Goal: Navigation & Orientation: Find specific page/section

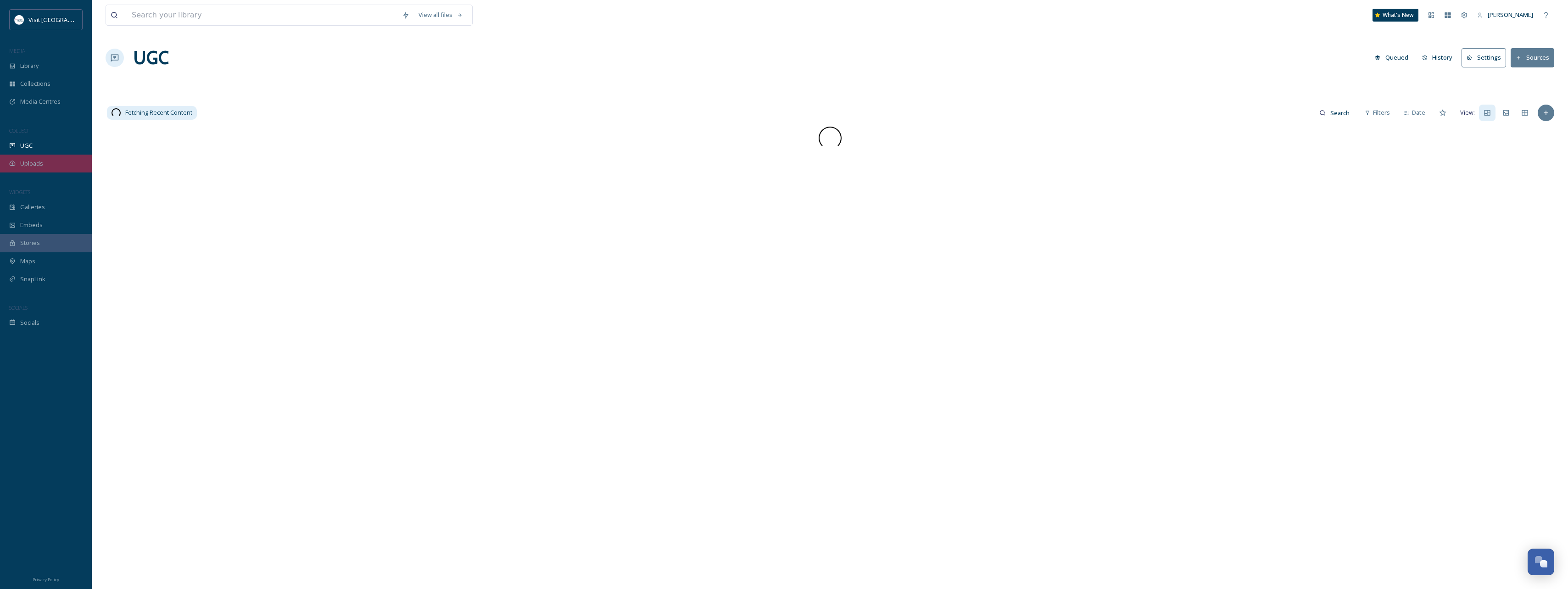
click at [49, 165] on div "Uploads" at bounding box center [46, 163] width 92 height 18
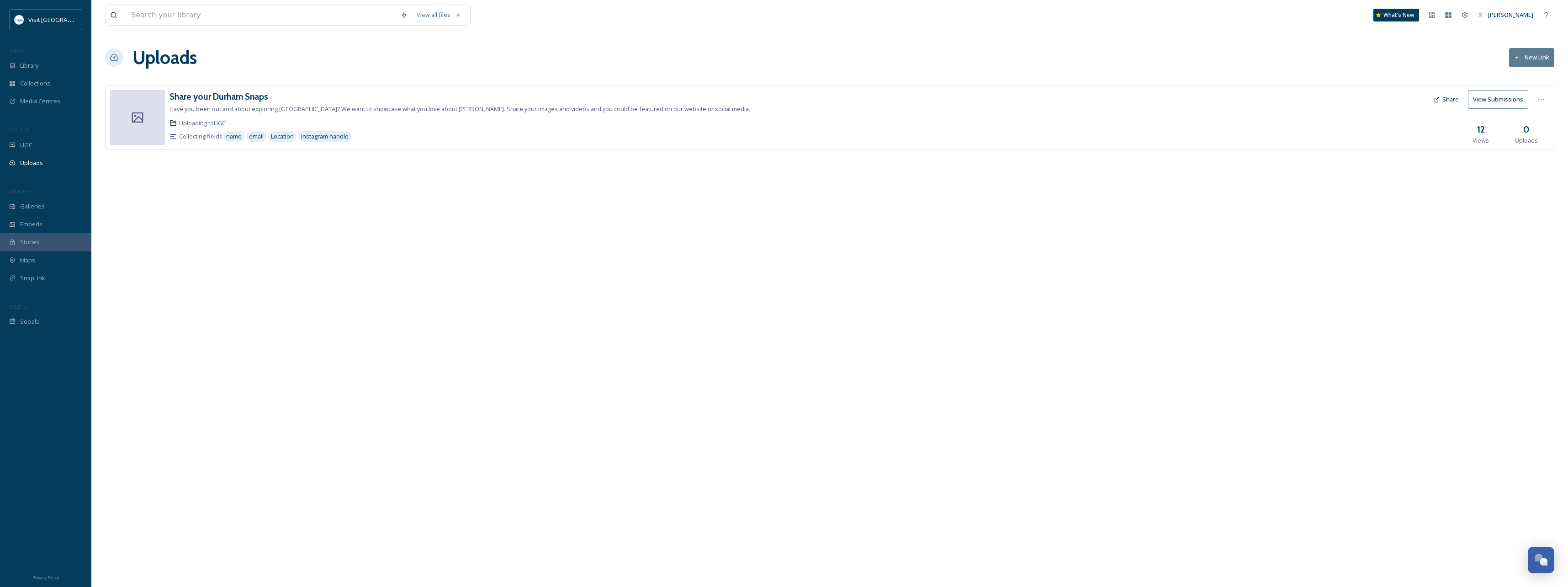
click at [1502, 101] on button "View Submissions" at bounding box center [1497, 99] width 60 height 19
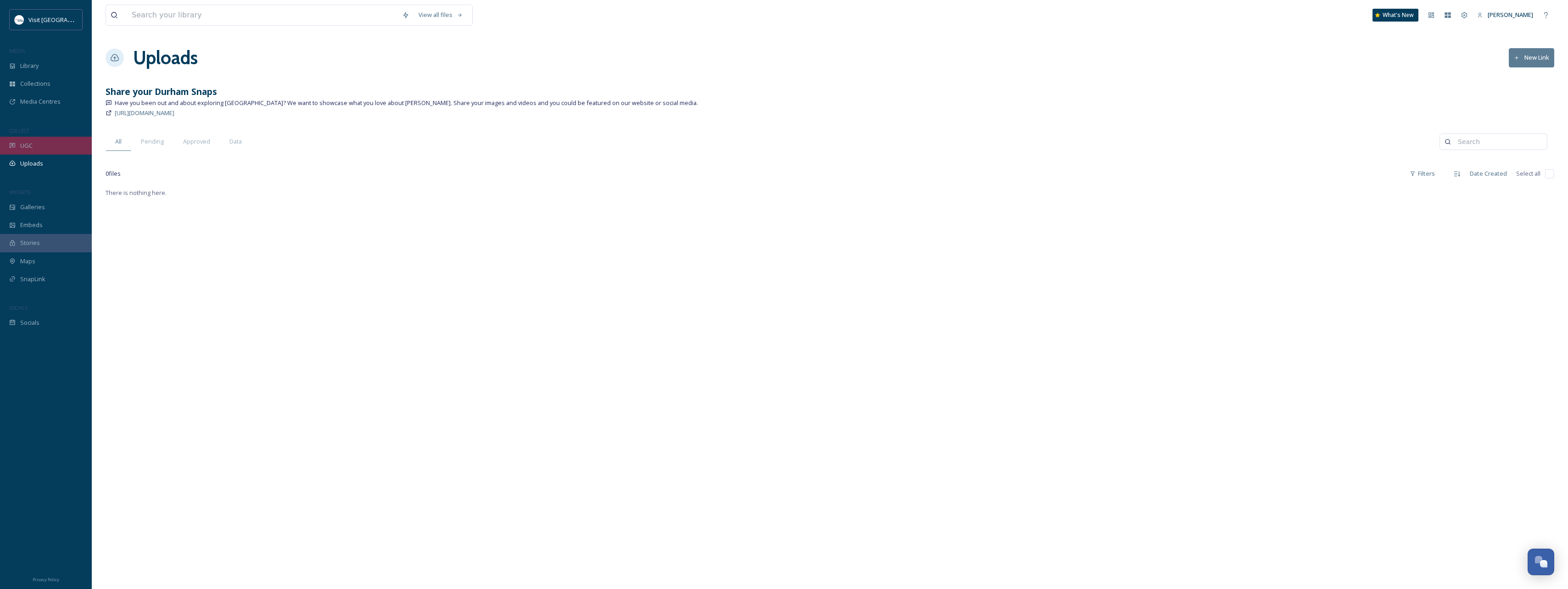
click at [45, 145] on div "UGC" at bounding box center [46, 145] width 92 height 18
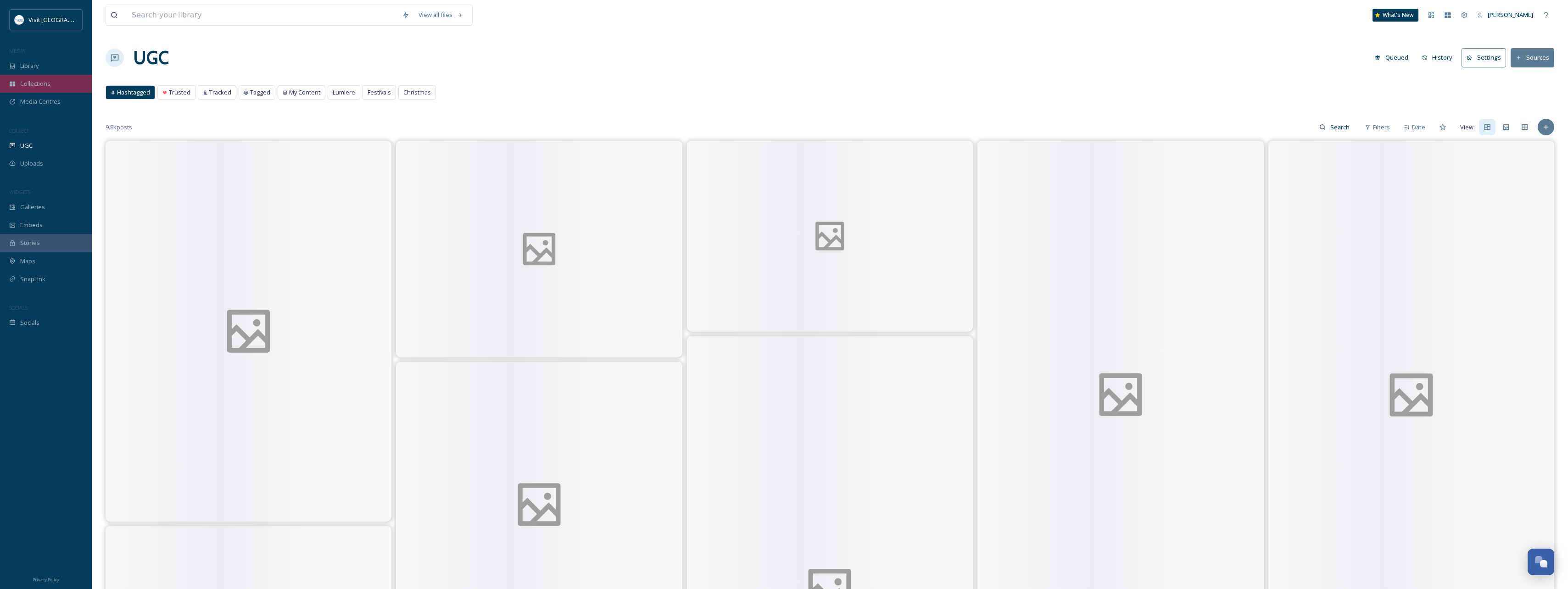
click at [54, 76] on div "Collections" at bounding box center [46, 83] width 92 height 18
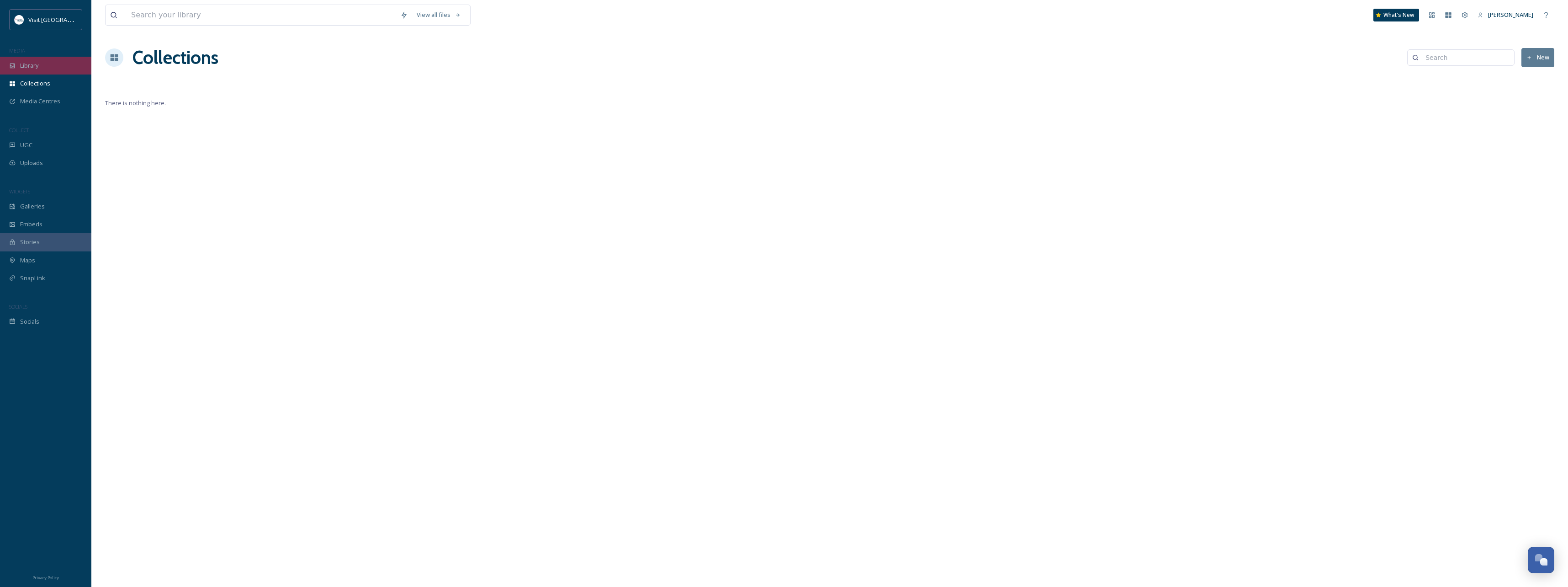
click at [52, 69] on div "Library" at bounding box center [46, 65] width 91 height 18
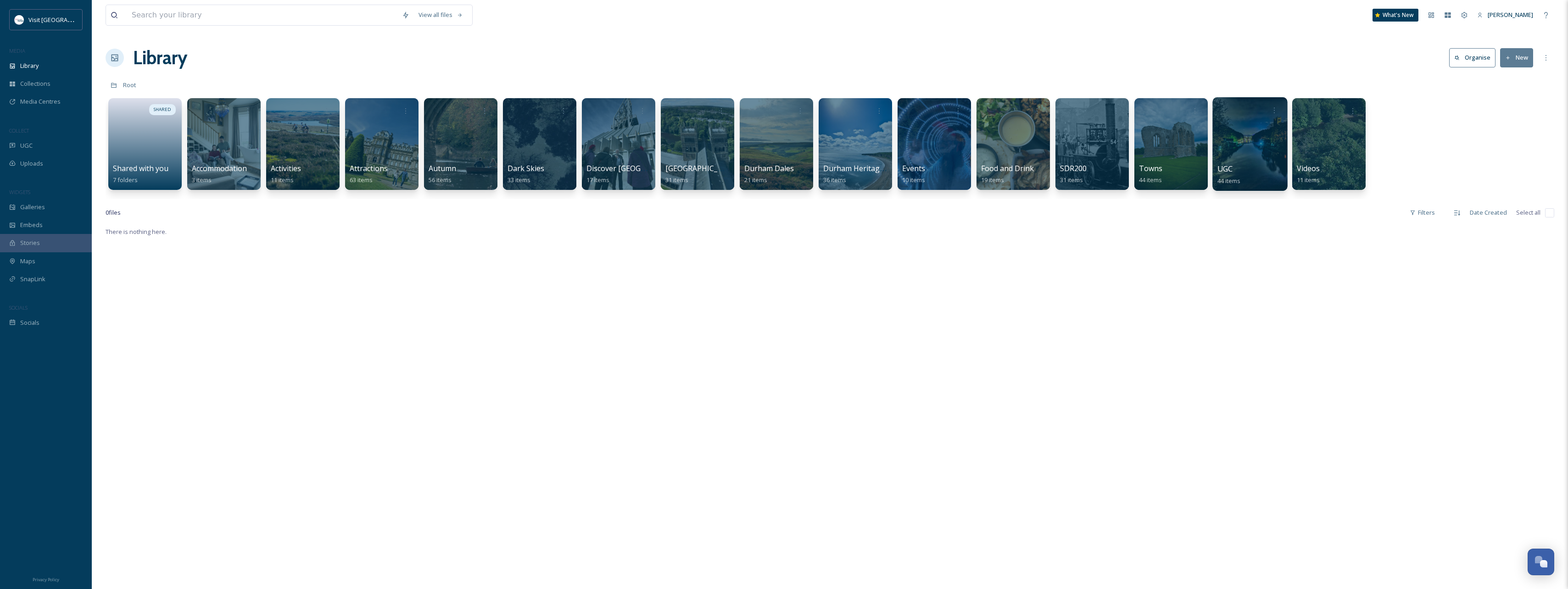
click at [1260, 172] on div "UGC 44 items" at bounding box center [1250, 174] width 65 height 23
